Goal: Information Seeking & Learning: Learn about a topic

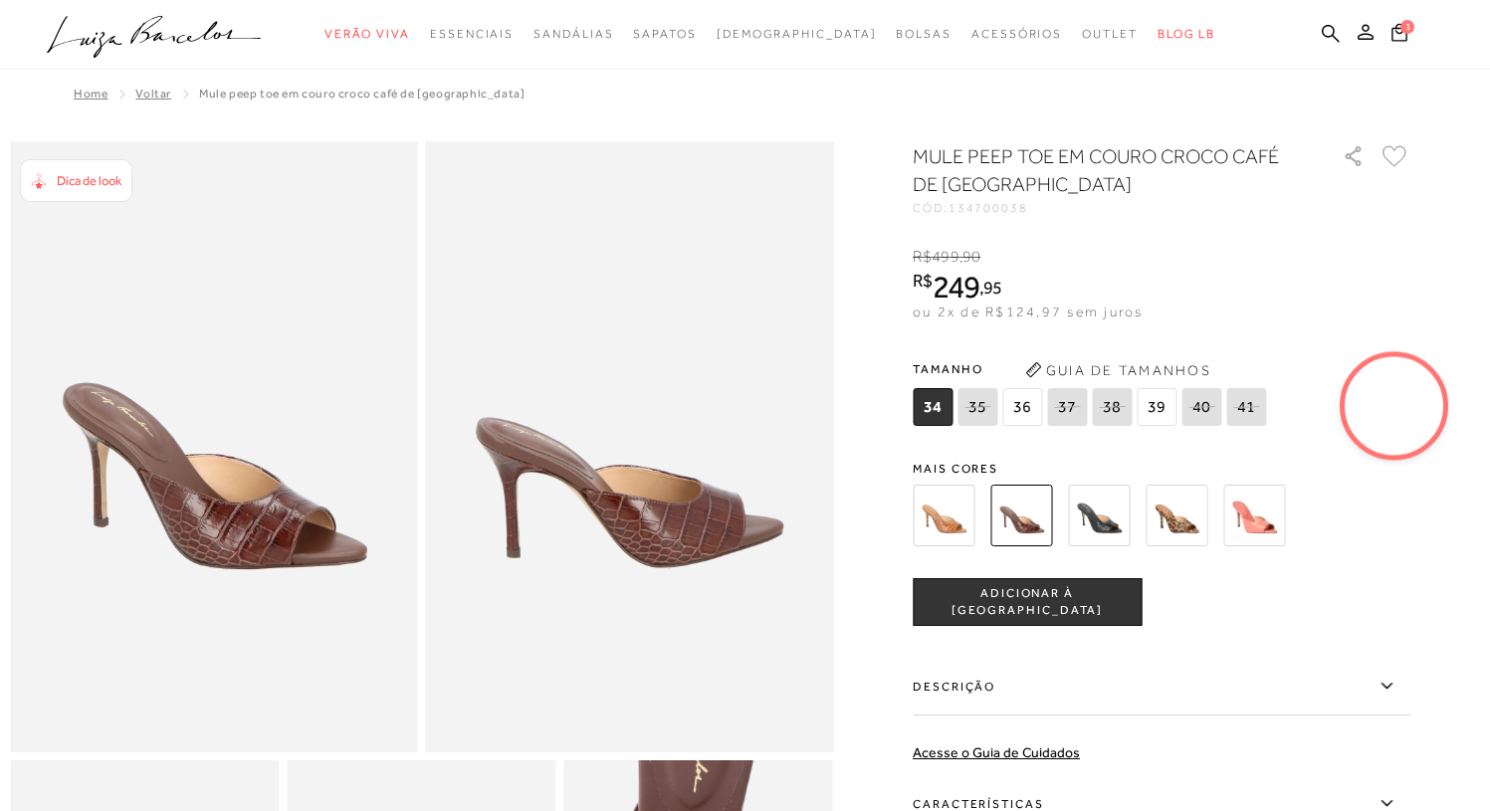
click at [1115, 523] on img at bounding box center [1099, 516] width 62 height 62
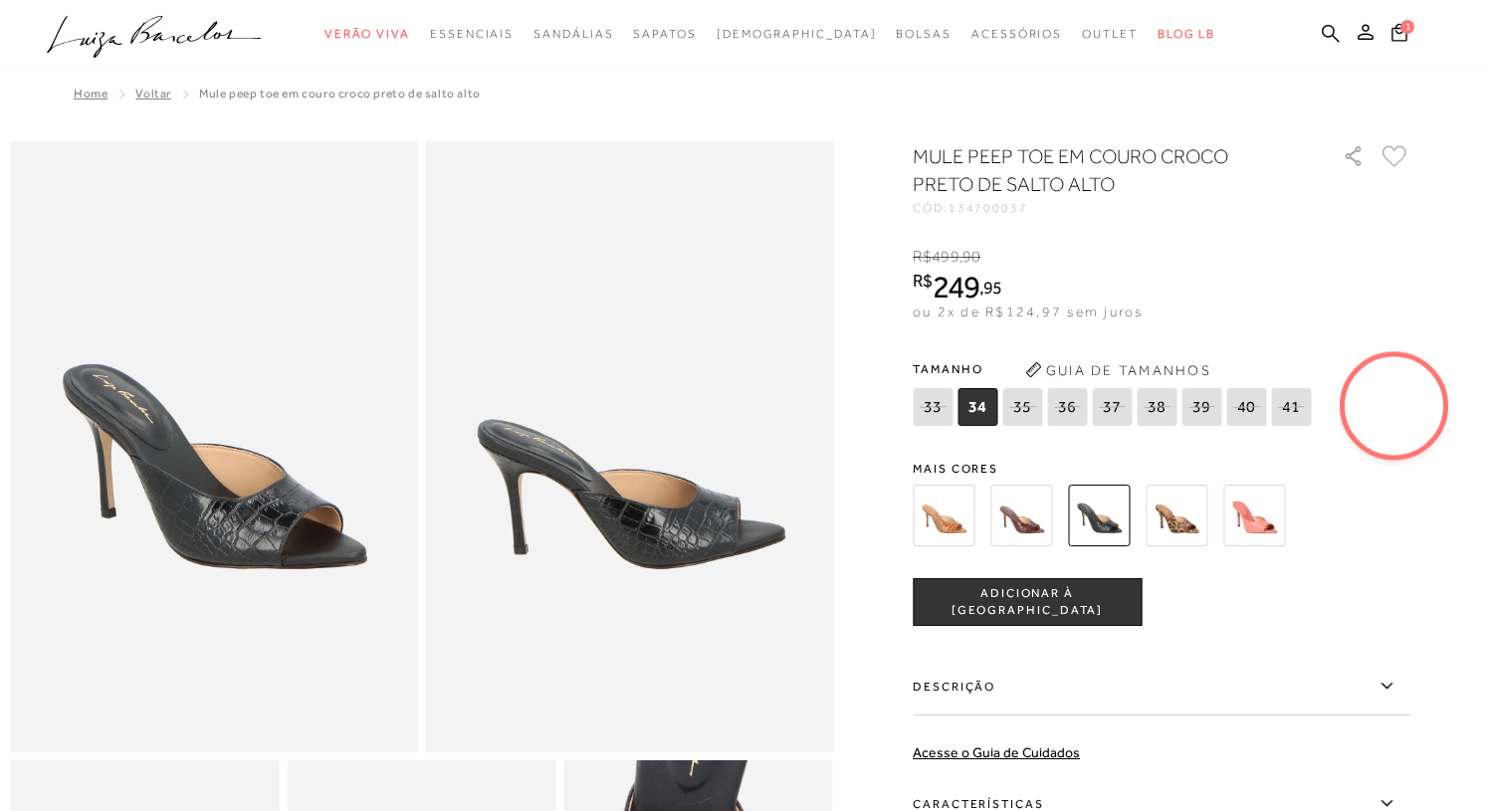
click at [1031, 519] on img at bounding box center [1021, 516] width 62 height 62
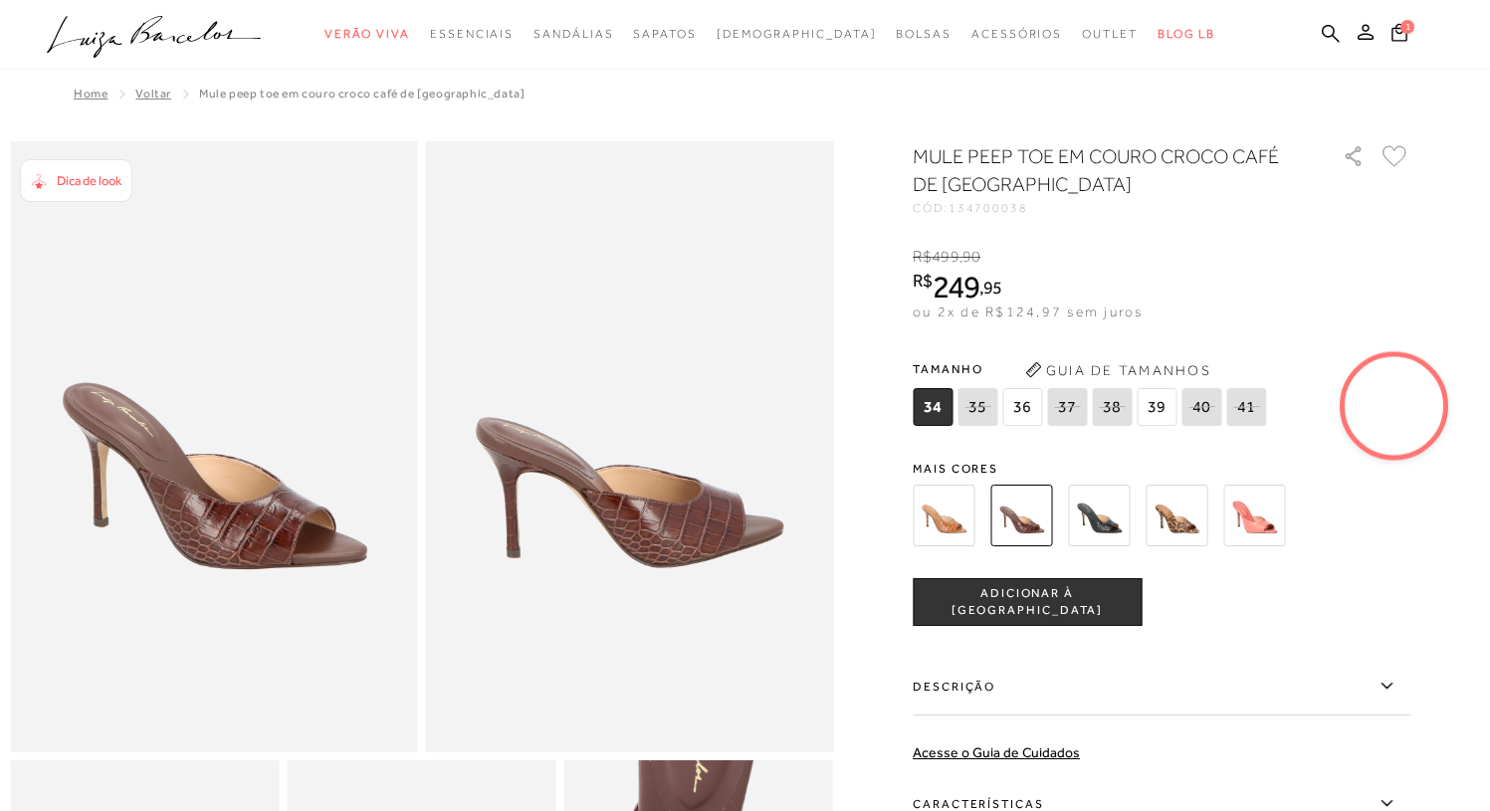
click at [1124, 411] on icon at bounding box center [1112, 406] width 28 height 25
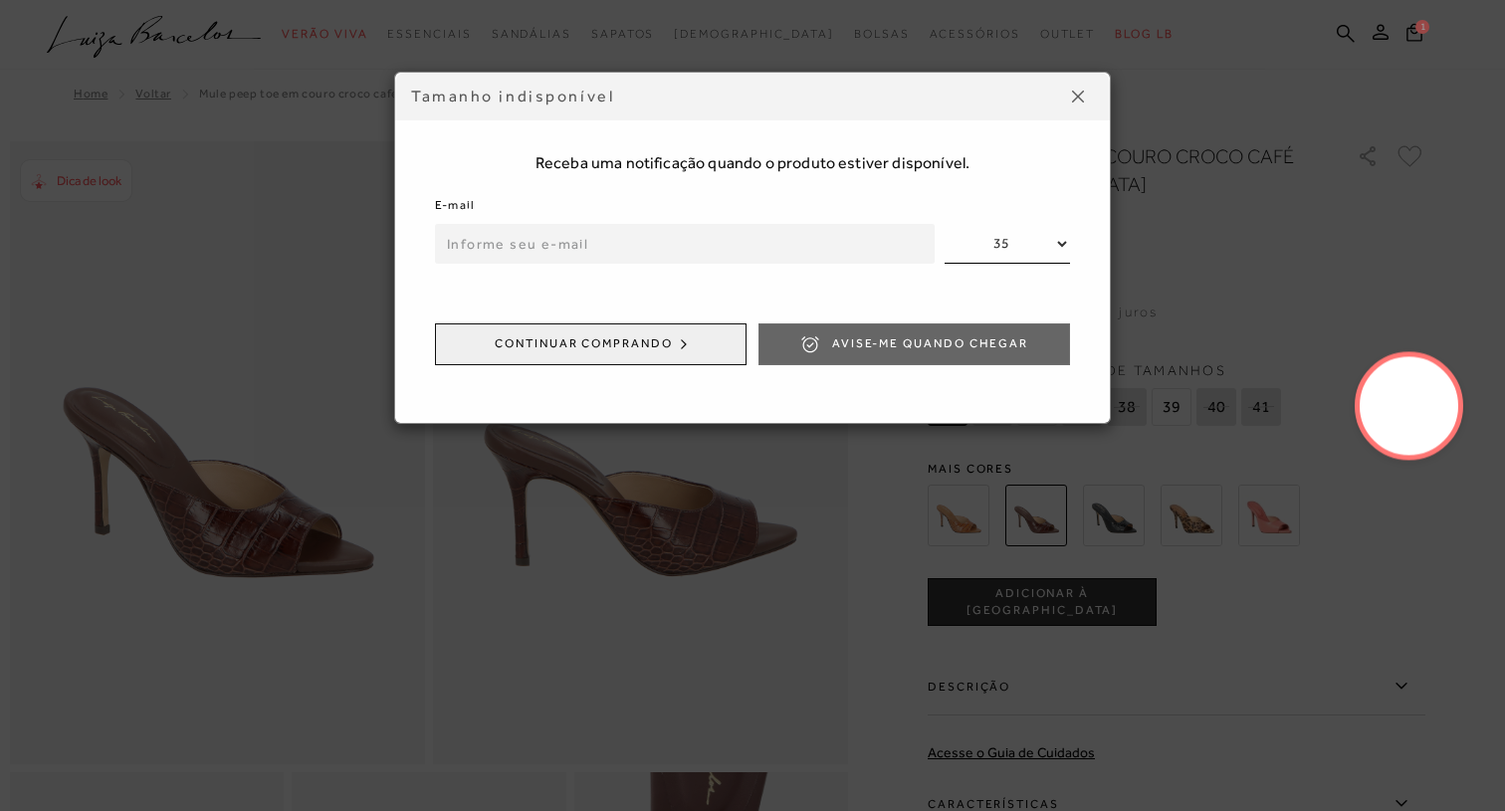
click at [1081, 93] on img at bounding box center [1078, 97] width 12 height 12
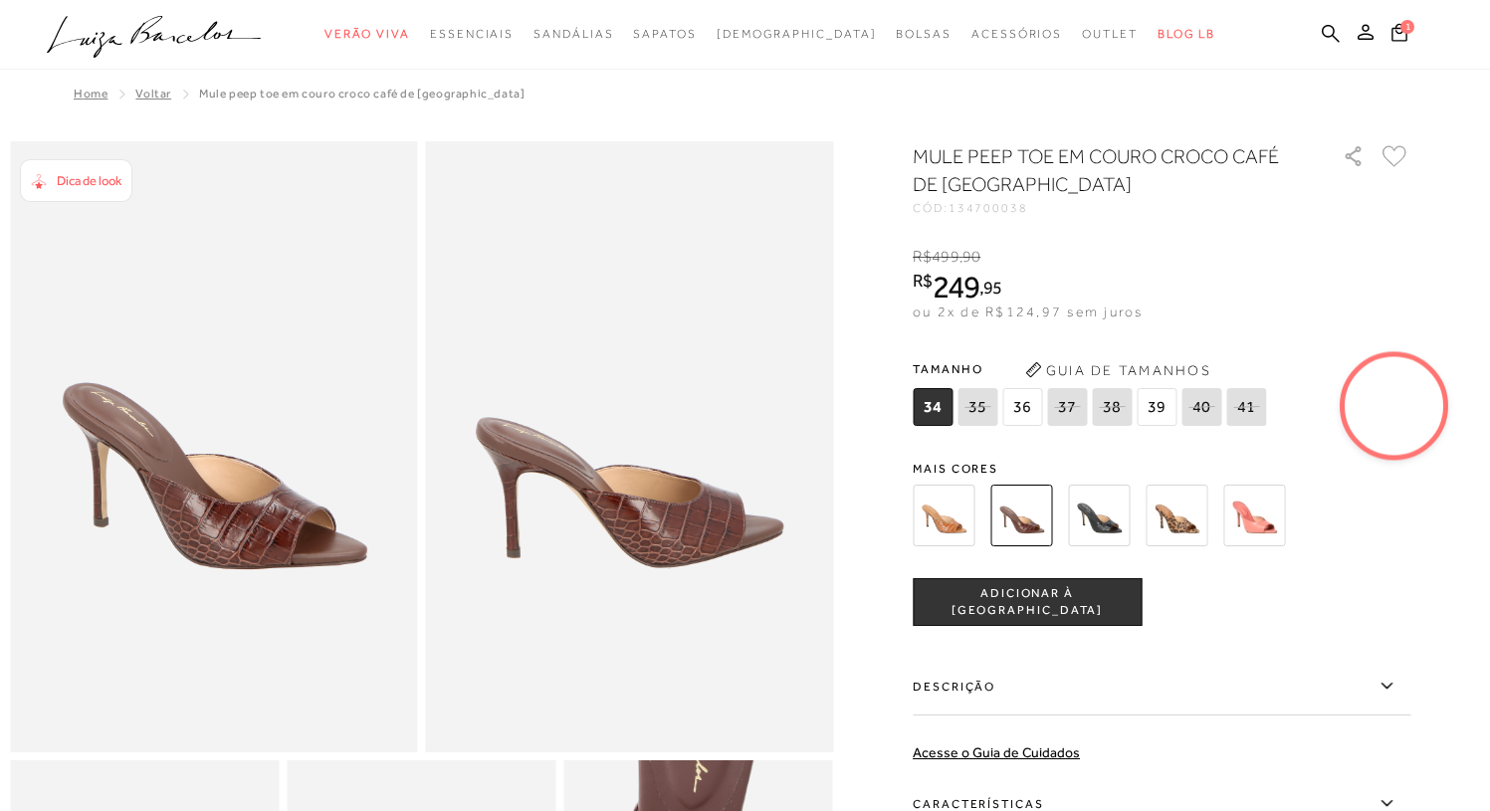
click at [1425, 409] on video at bounding box center [1395, 406] width 94 height 94
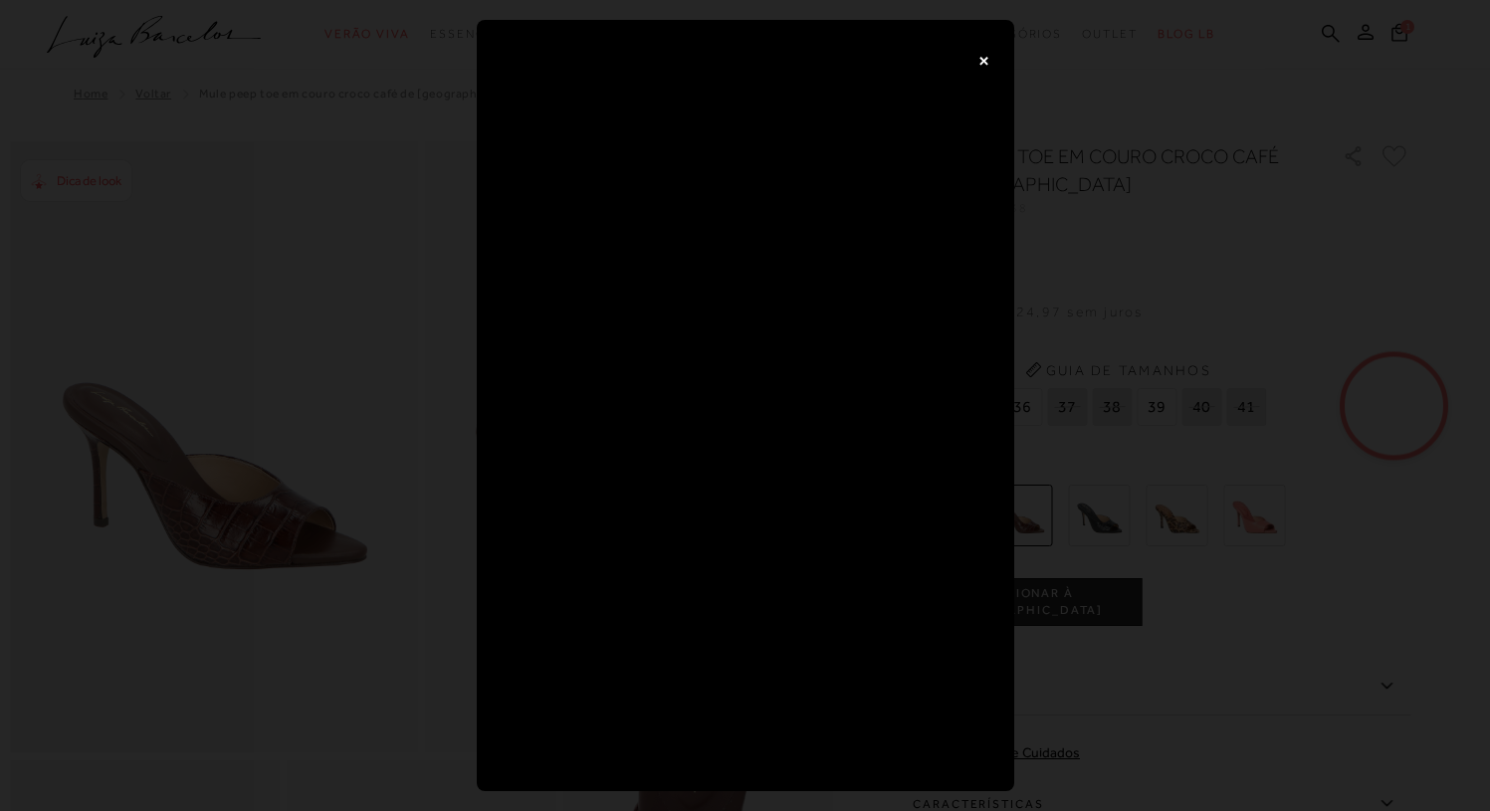
click at [978, 64] on button "×" at bounding box center [984, 60] width 40 height 40
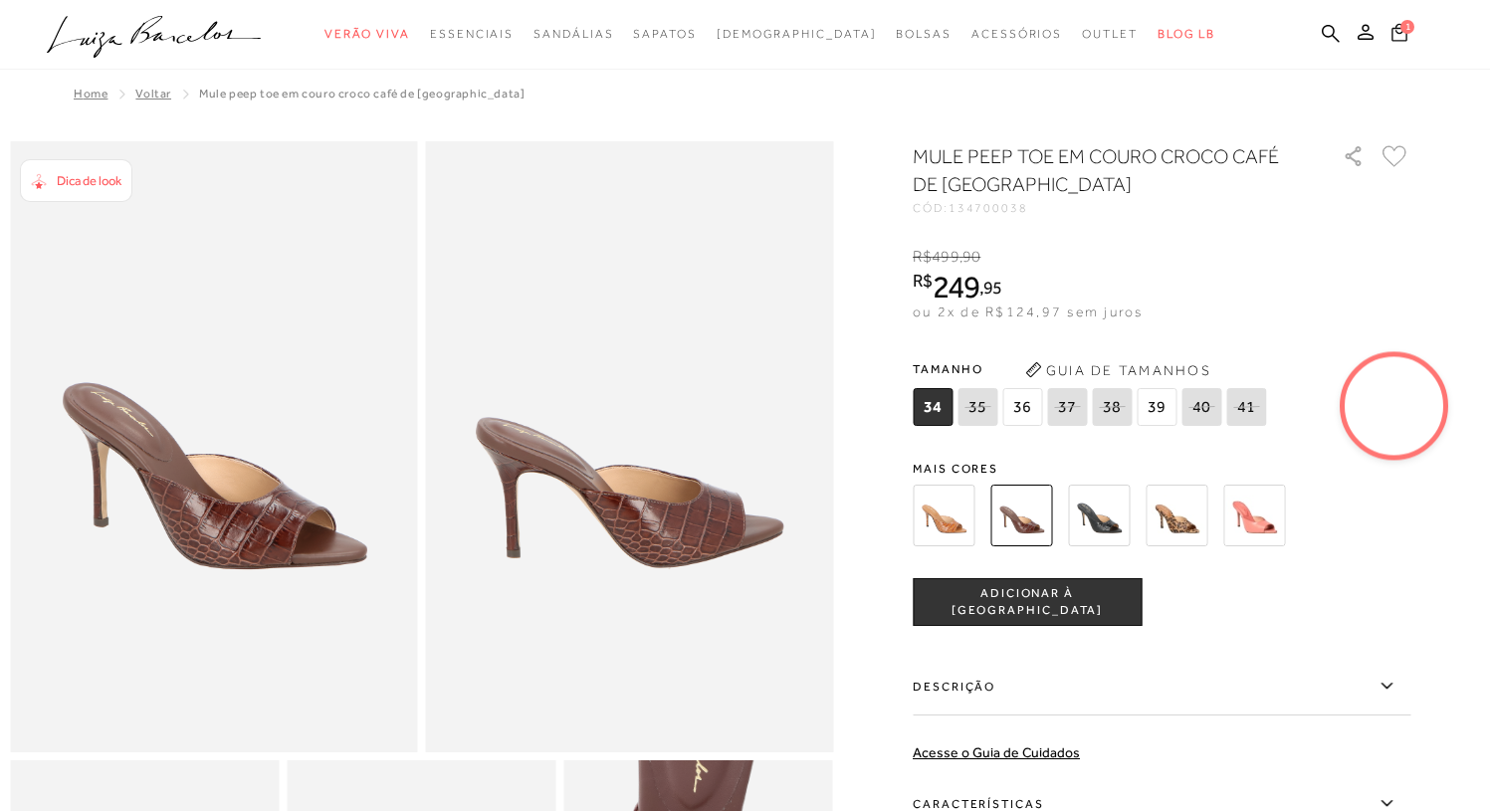
click at [1397, 27] on icon at bounding box center [1399, 32] width 16 height 18
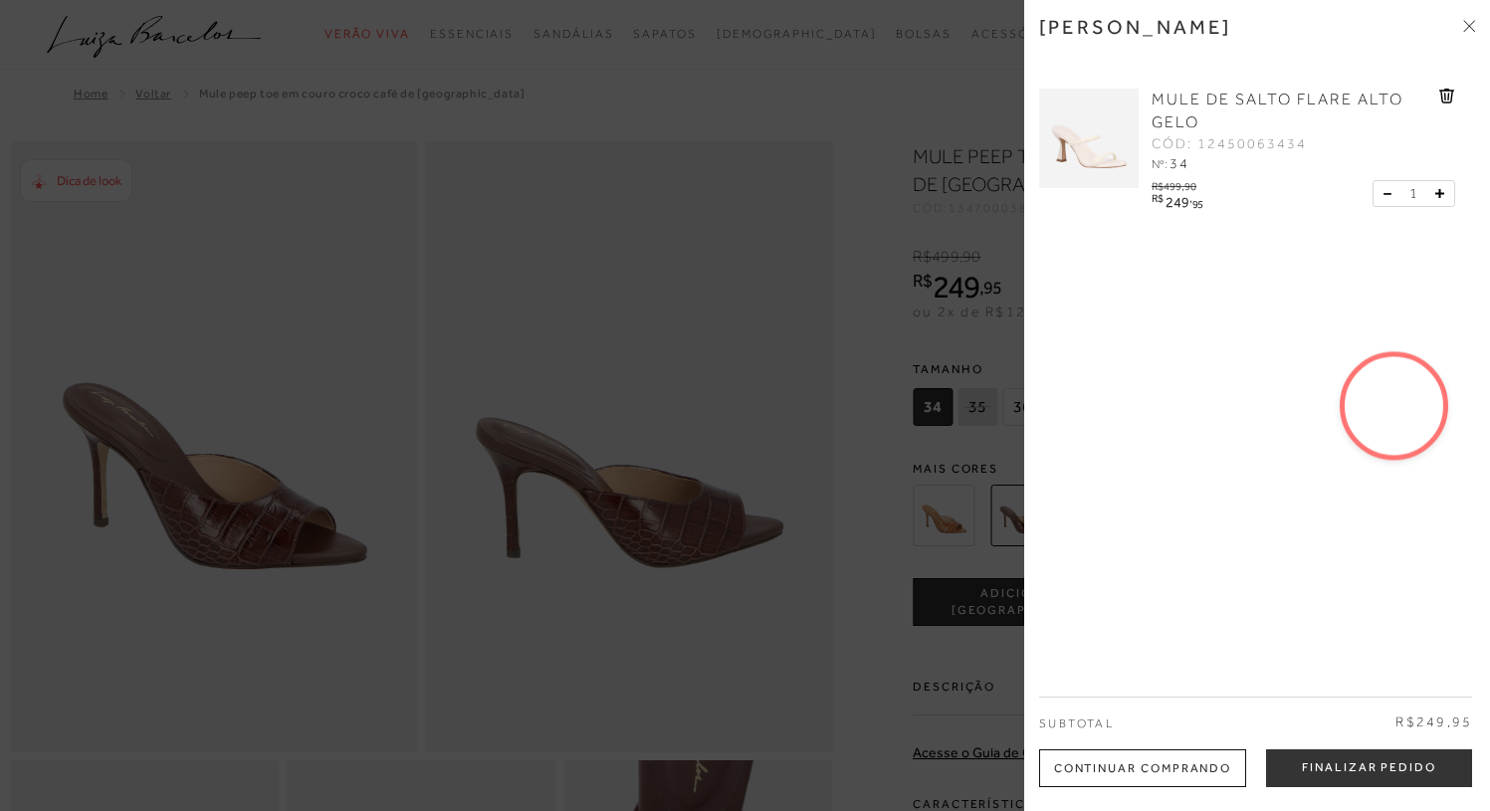
click at [1470, 21] on icon at bounding box center [1469, 26] width 12 height 12
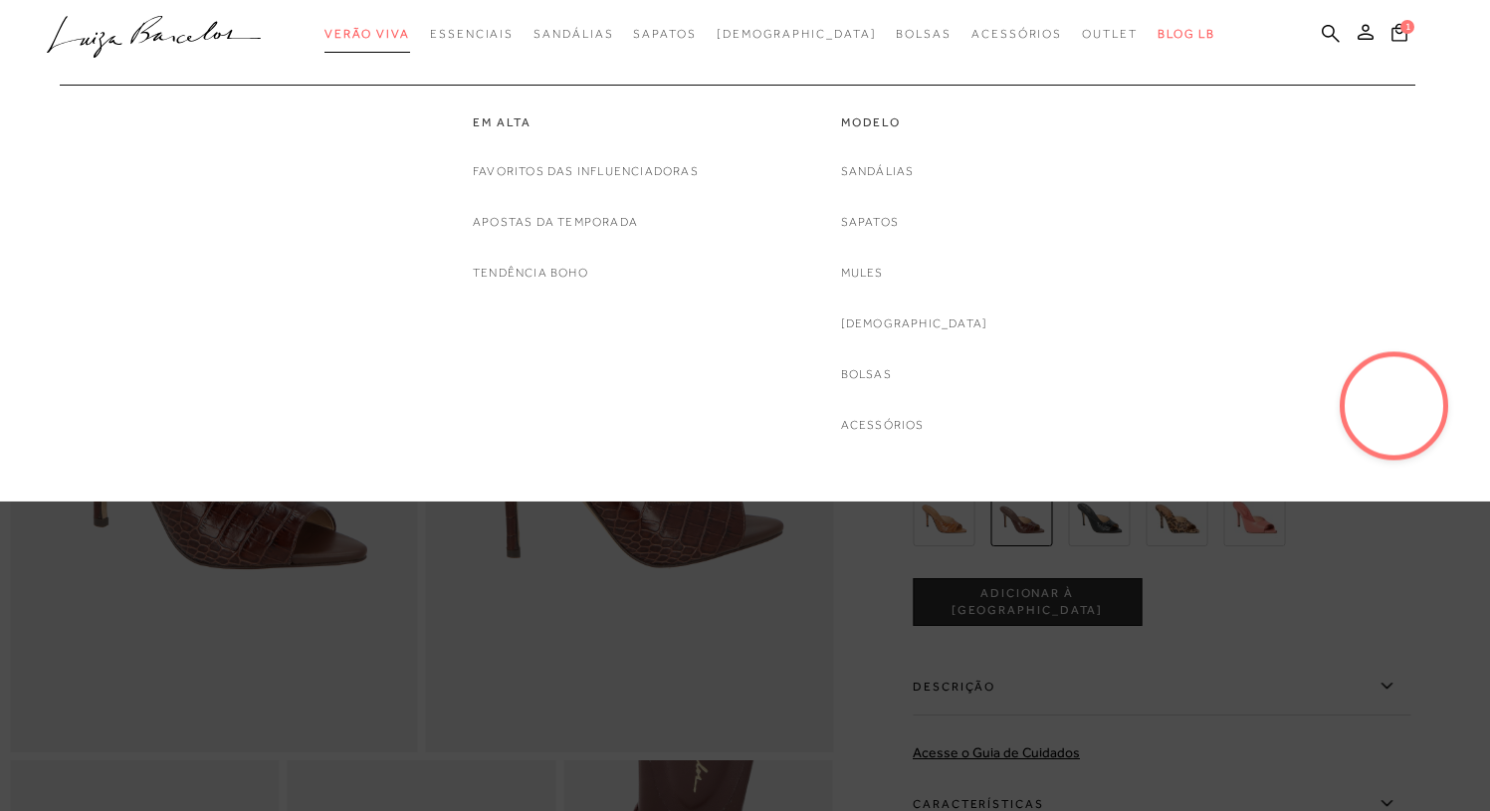
click at [410, 31] on span "Verão Viva" at bounding box center [367, 34] width 86 height 14
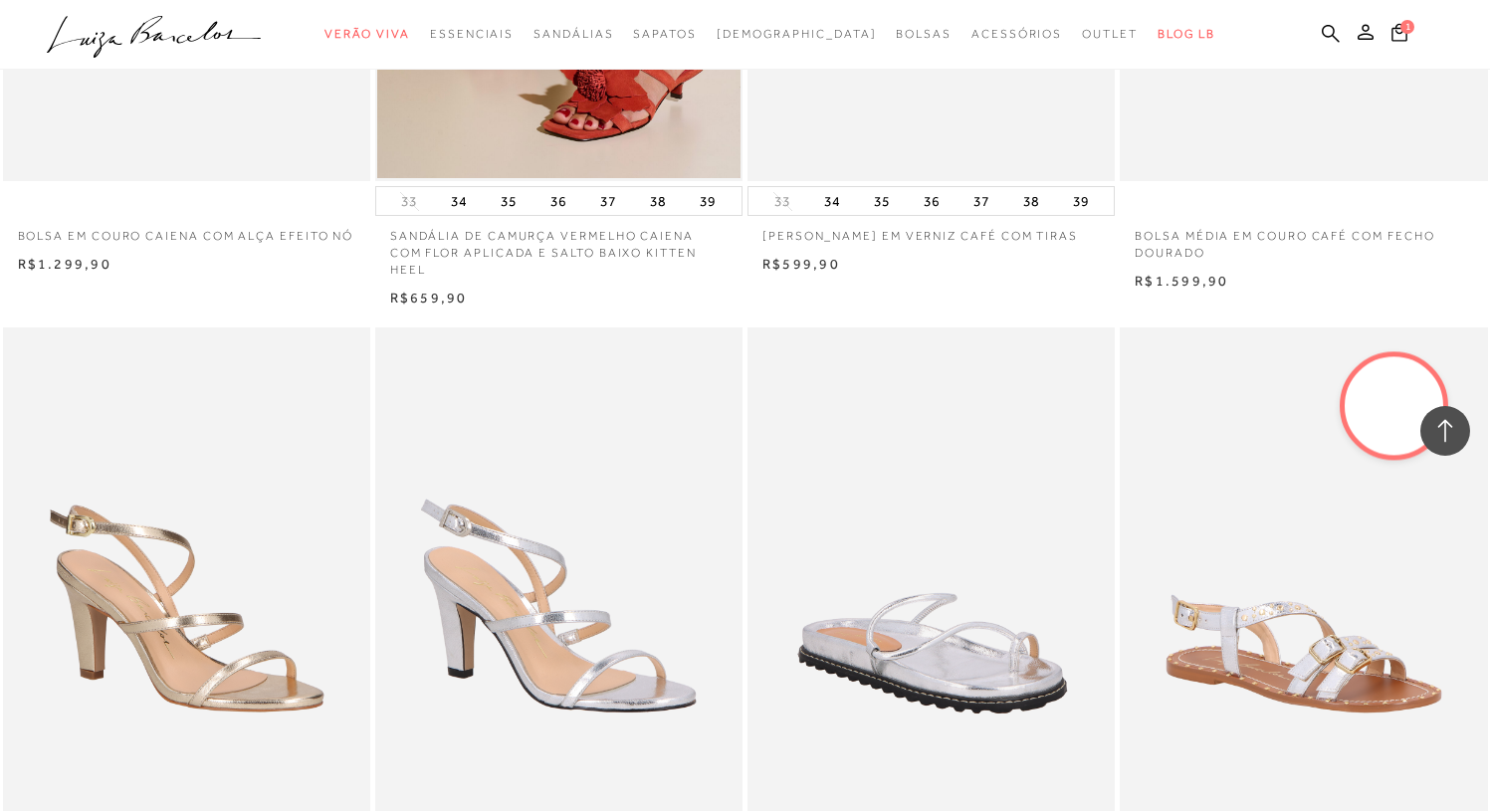
scroll to position [3837, 0]
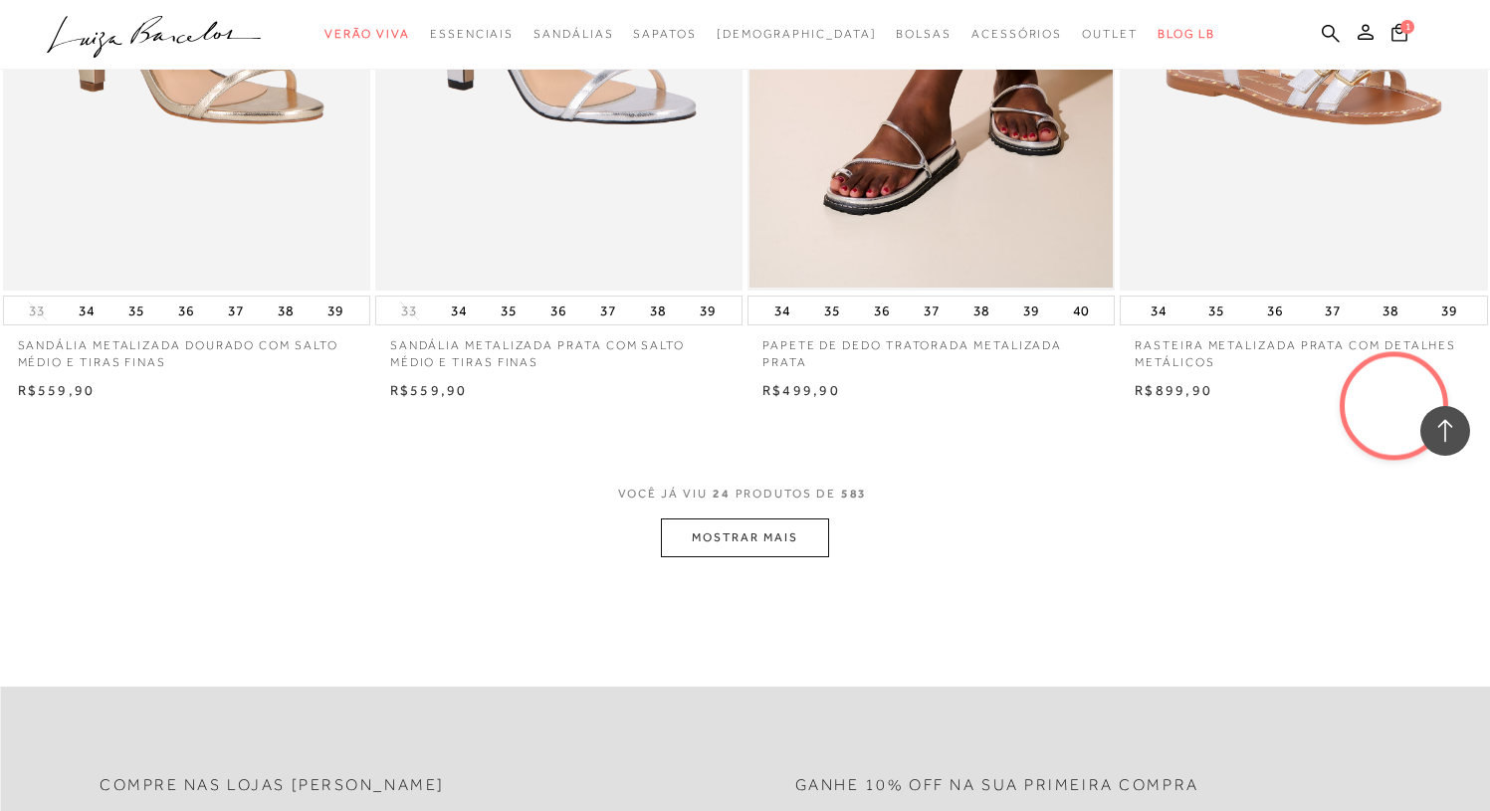
click at [780, 535] on button "MOSTRAR MAIS" at bounding box center [744, 538] width 167 height 39
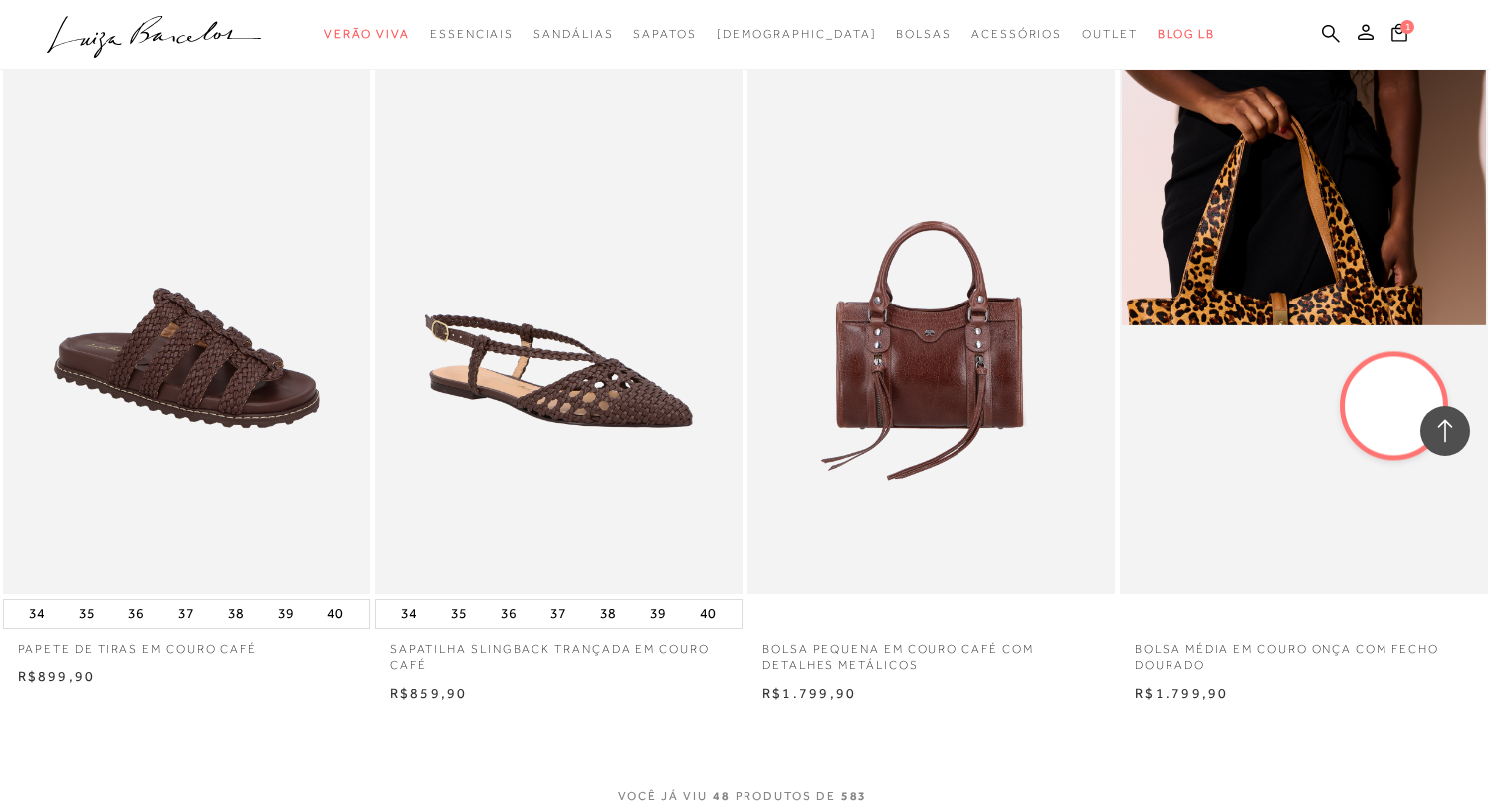
scroll to position [8032, 0]
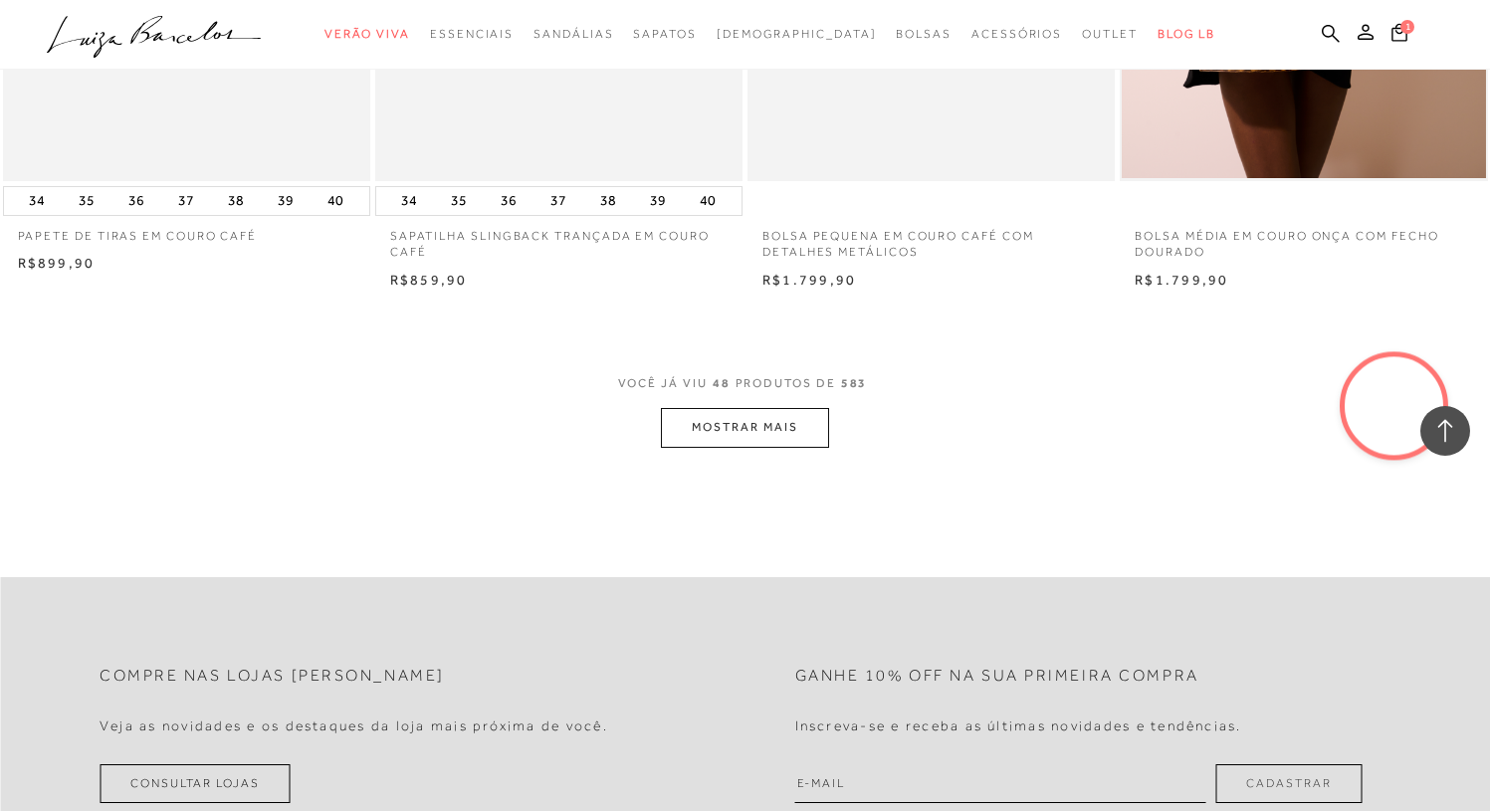
click at [753, 408] on button "MOSTRAR MAIS" at bounding box center [744, 427] width 167 height 39
